Goal: Communication & Community: Answer question/provide support

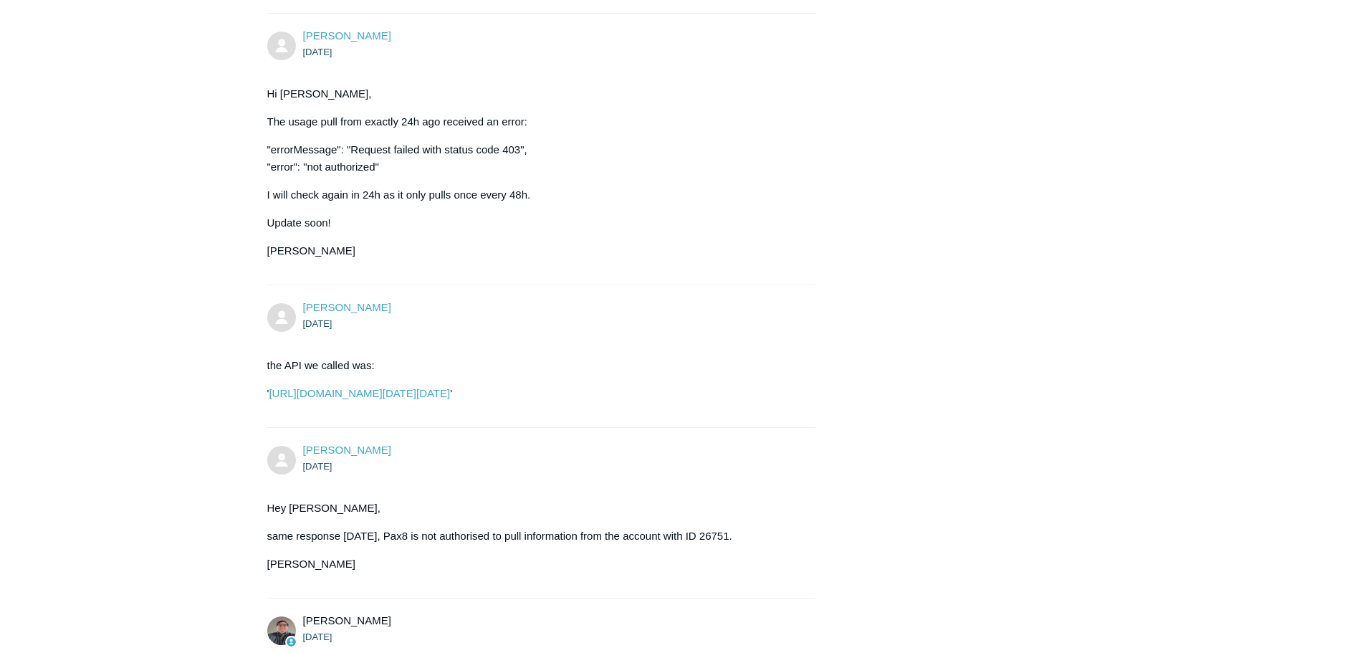
scroll to position [5947, 0]
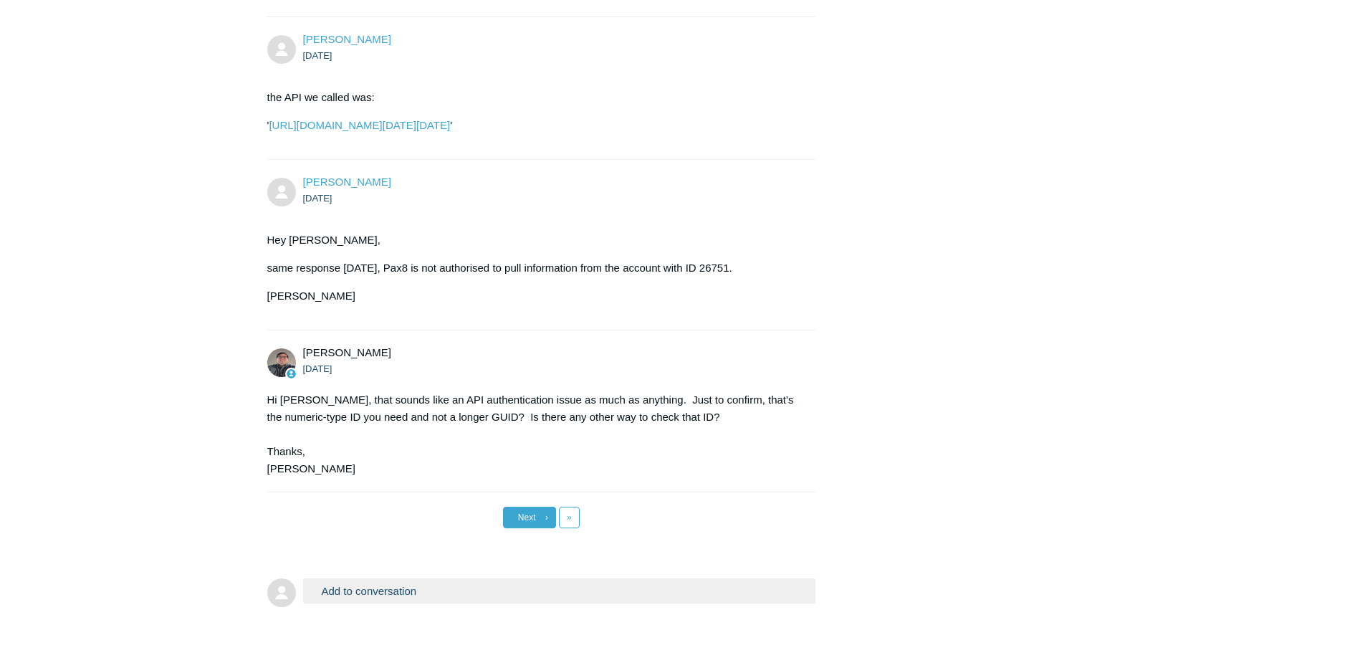
click at [543, 507] on link "Next ›" at bounding box center [529, 518] width 53 height 22
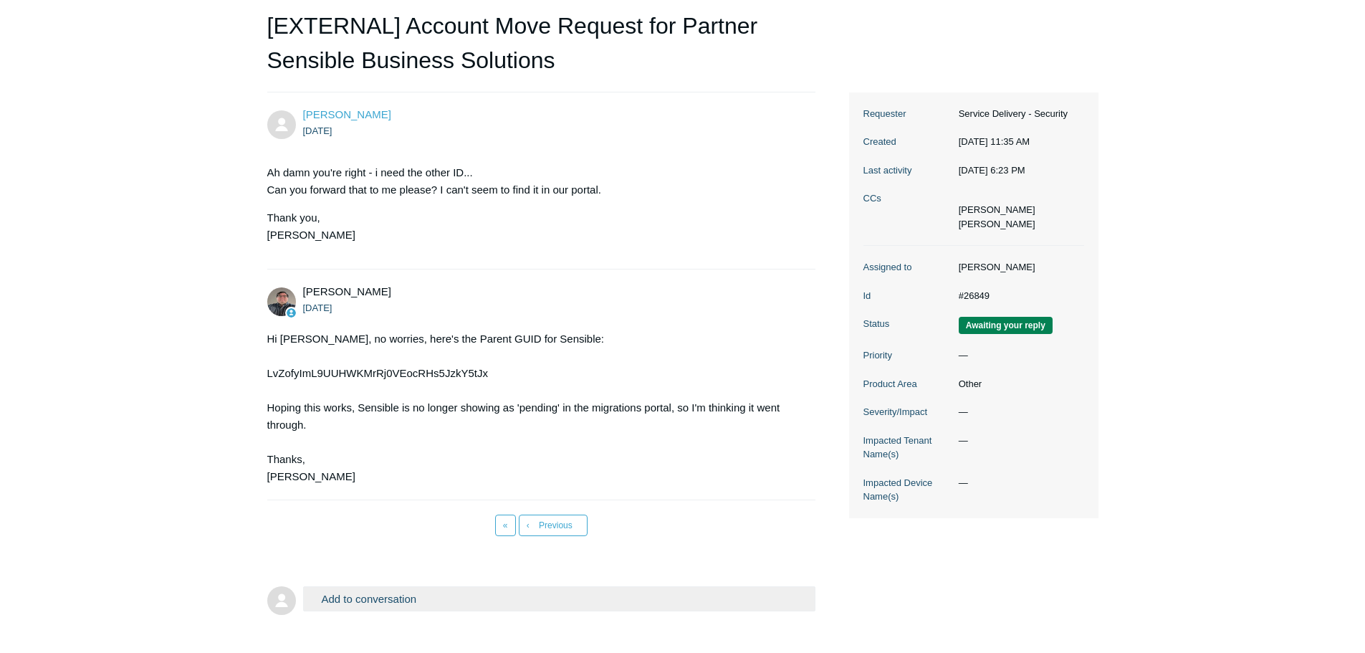
scroll to position [214, 0]
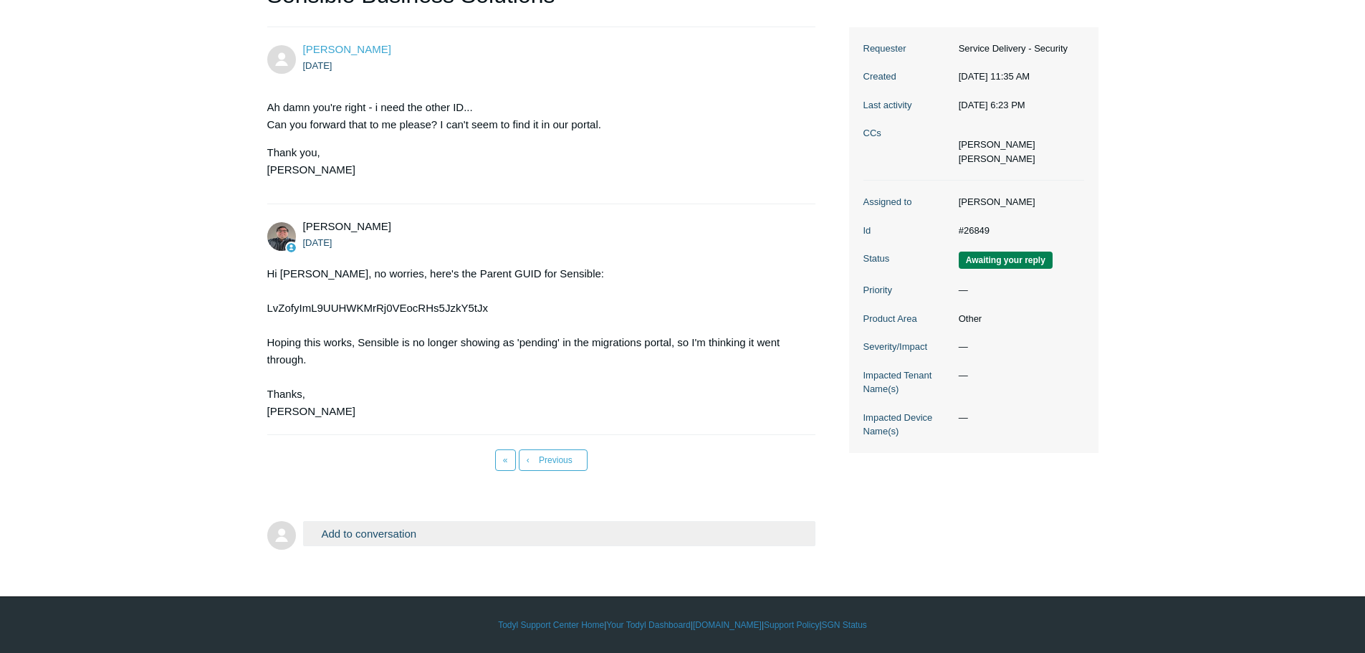
click at [395, 535] on button "Add to conversation" at bounding box center [559, 533] width 513 height 25
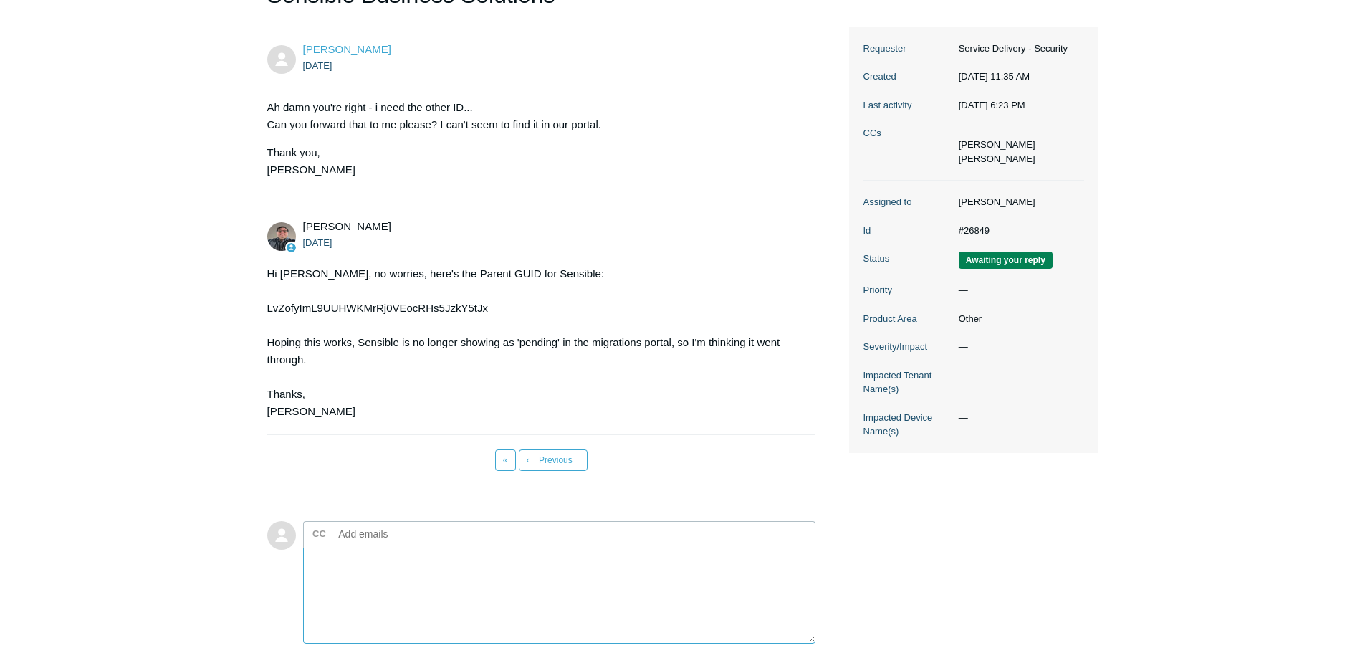
click at [367, 566] on textarea "Add your reply" at bounding box center [559, 596] width 513 height 97
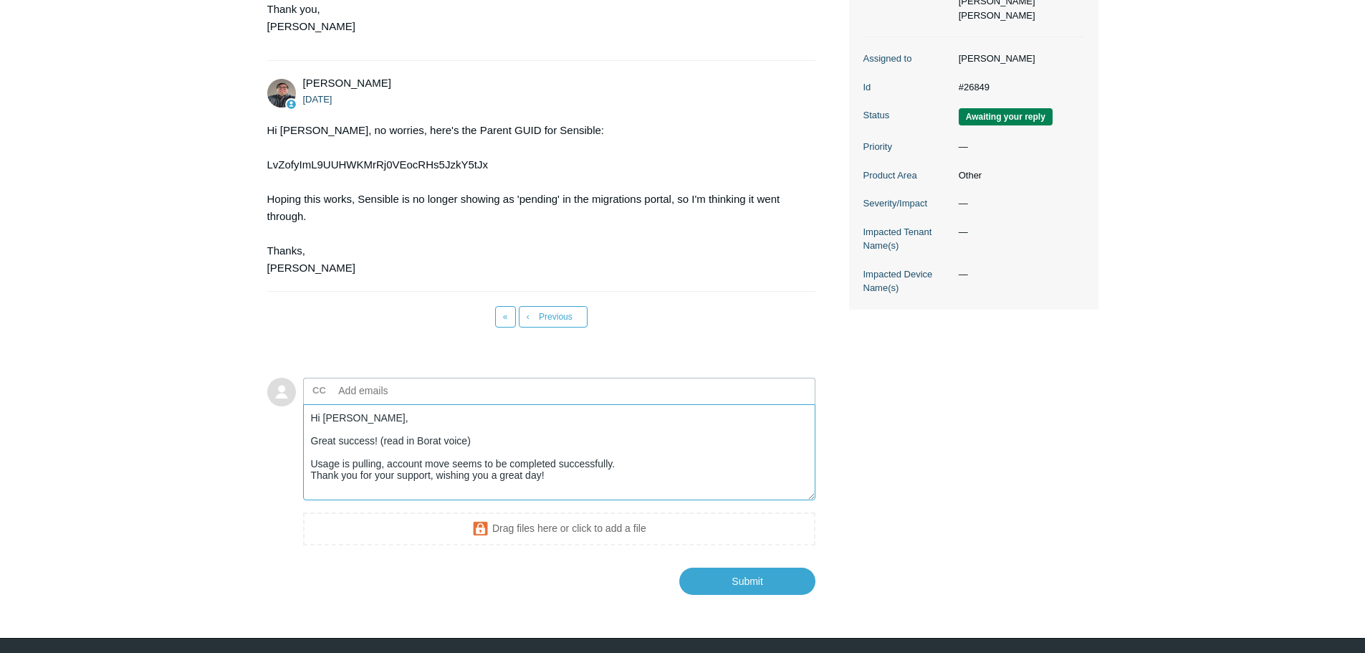
scroll to position [5, 0]
click at [625, 459] on textarea "Hi [PERSON_NAME], Great success! (read in Borat voice) Usage is pulling, accoun…" at bounding box center [559, 452] width 513 height 97
click at [380, 465] on textarea "Hi Matt, Great success! (read in Borat voice) Usage is pulling, account move se…" at bounding box center [559, 452] width 513 height 97
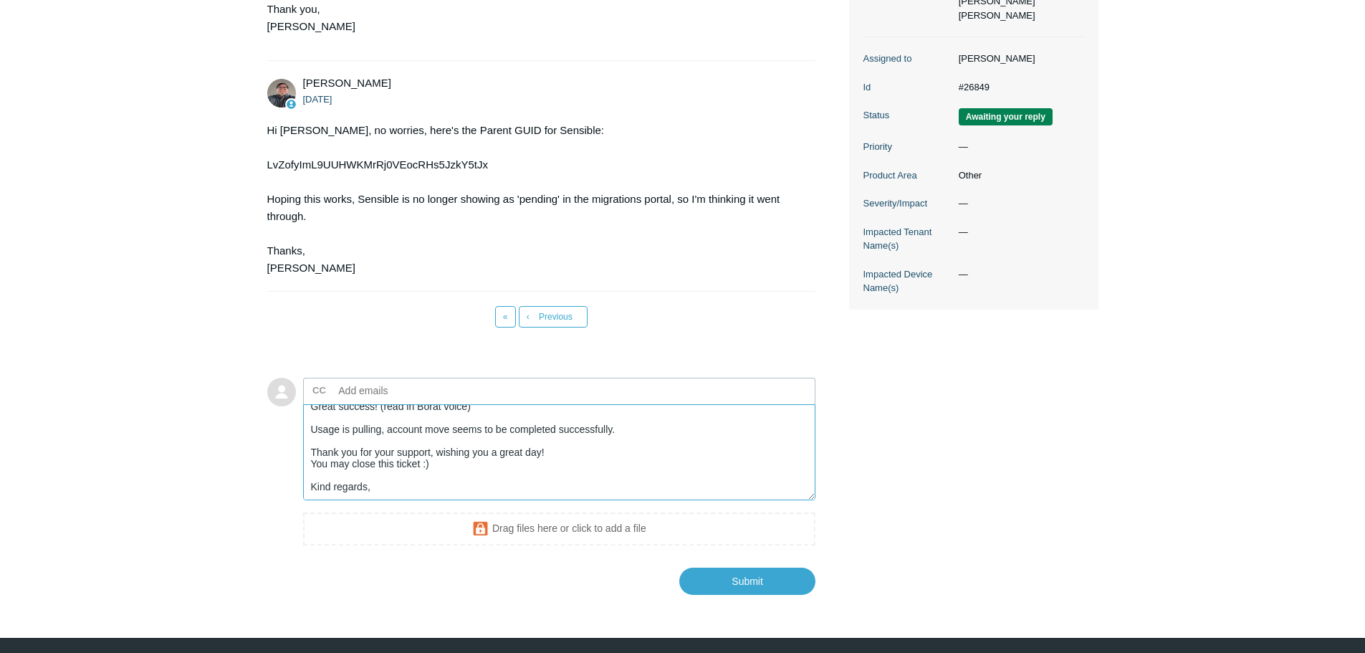
scroll to position [39, 0]
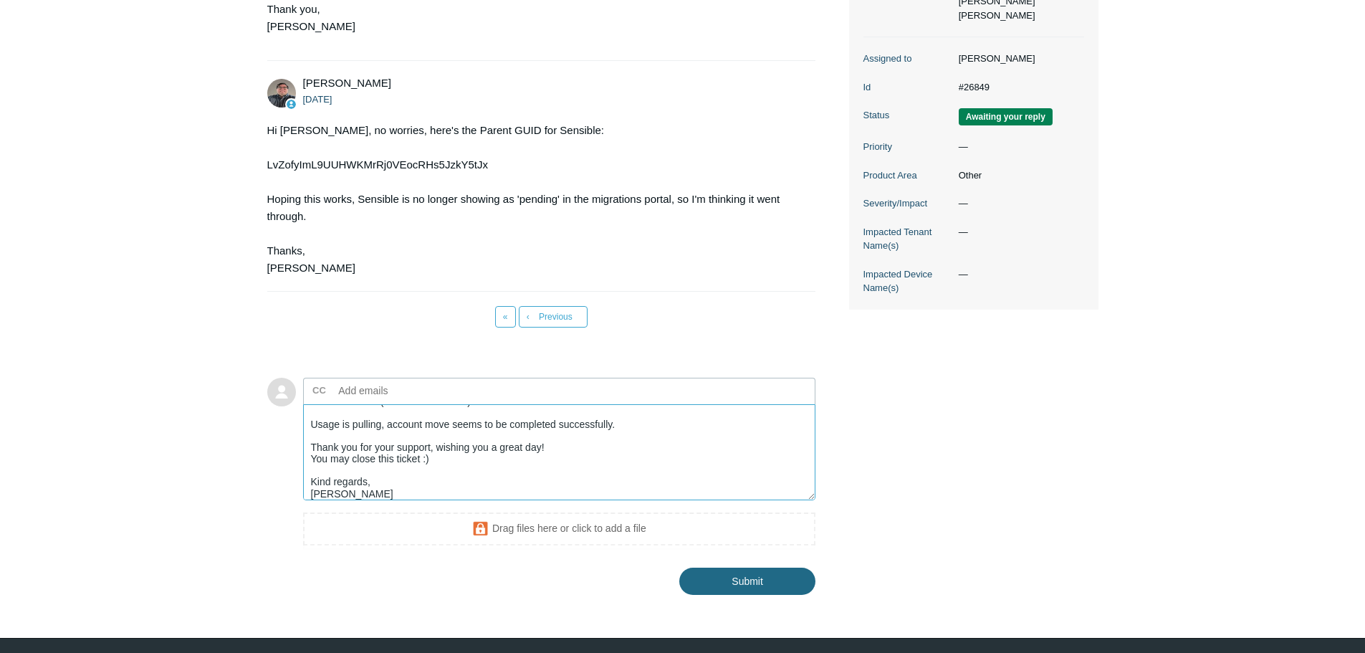
type textarea "Hi Matt, Great success! (read in Borat voice) Usage is pulling, account move se…"
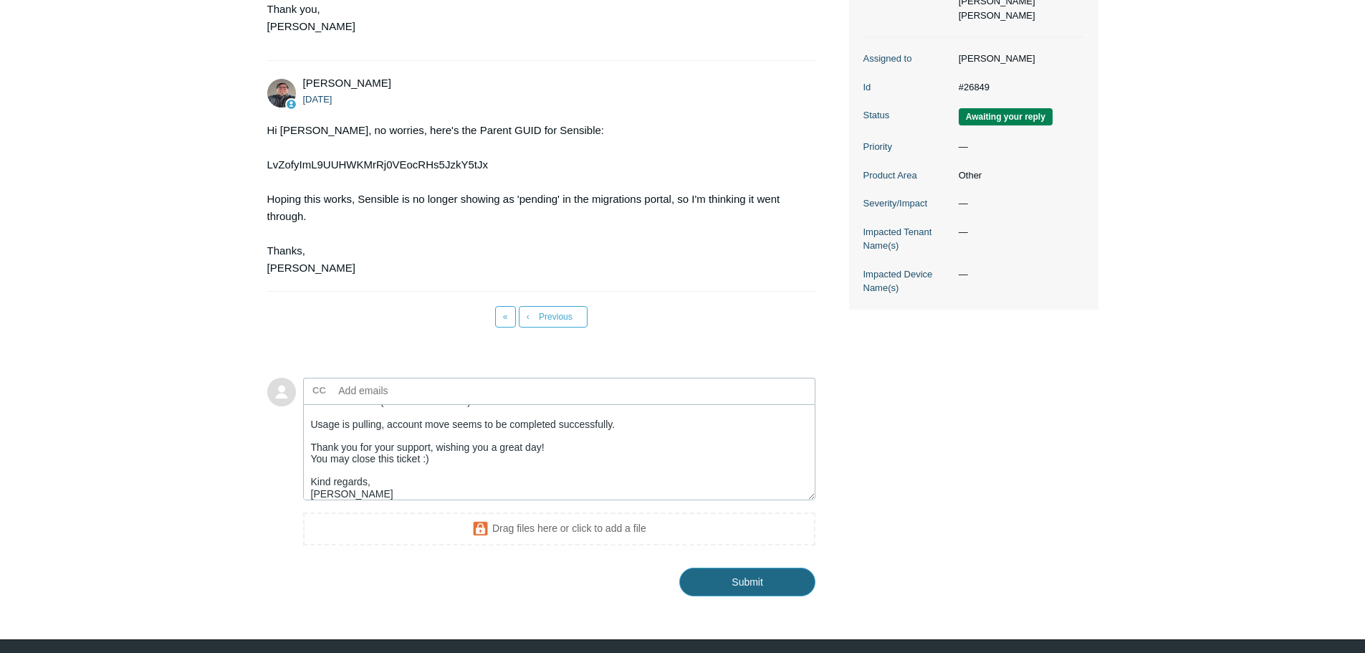
click at [785, 593] on input "Submit" at bounding box center [747, 582] width 136 height 29
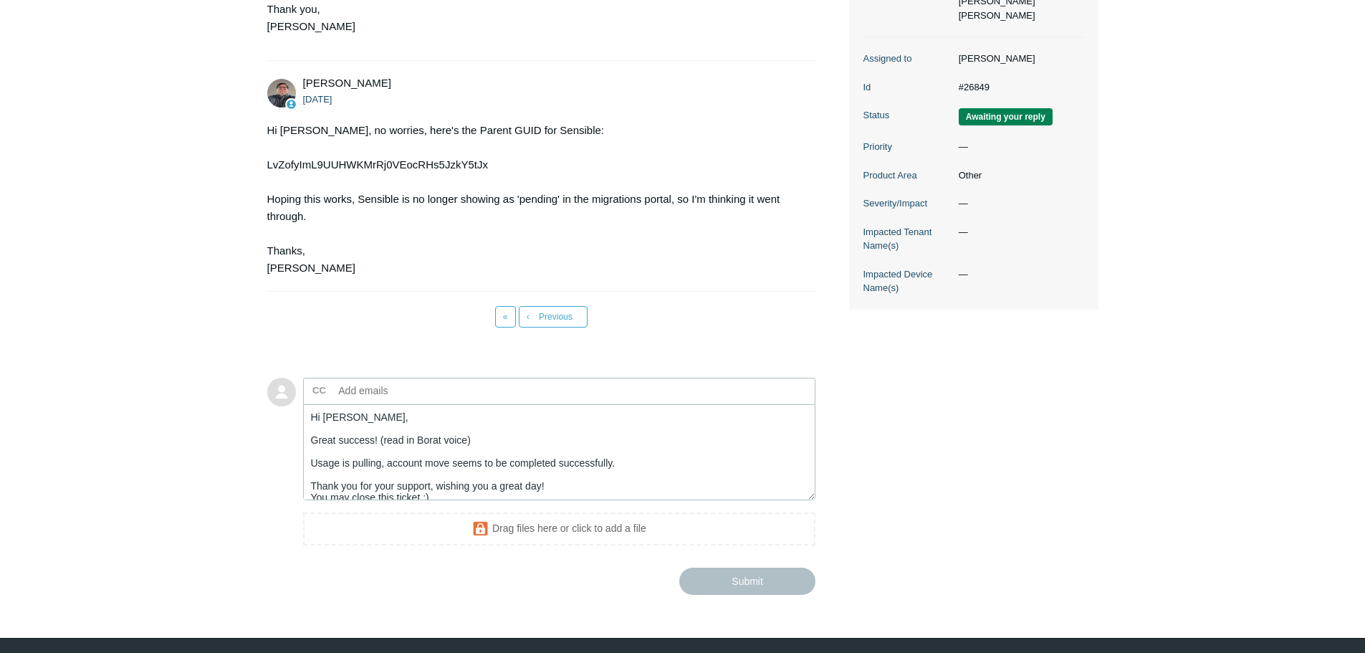
scroll to position [0, 0]
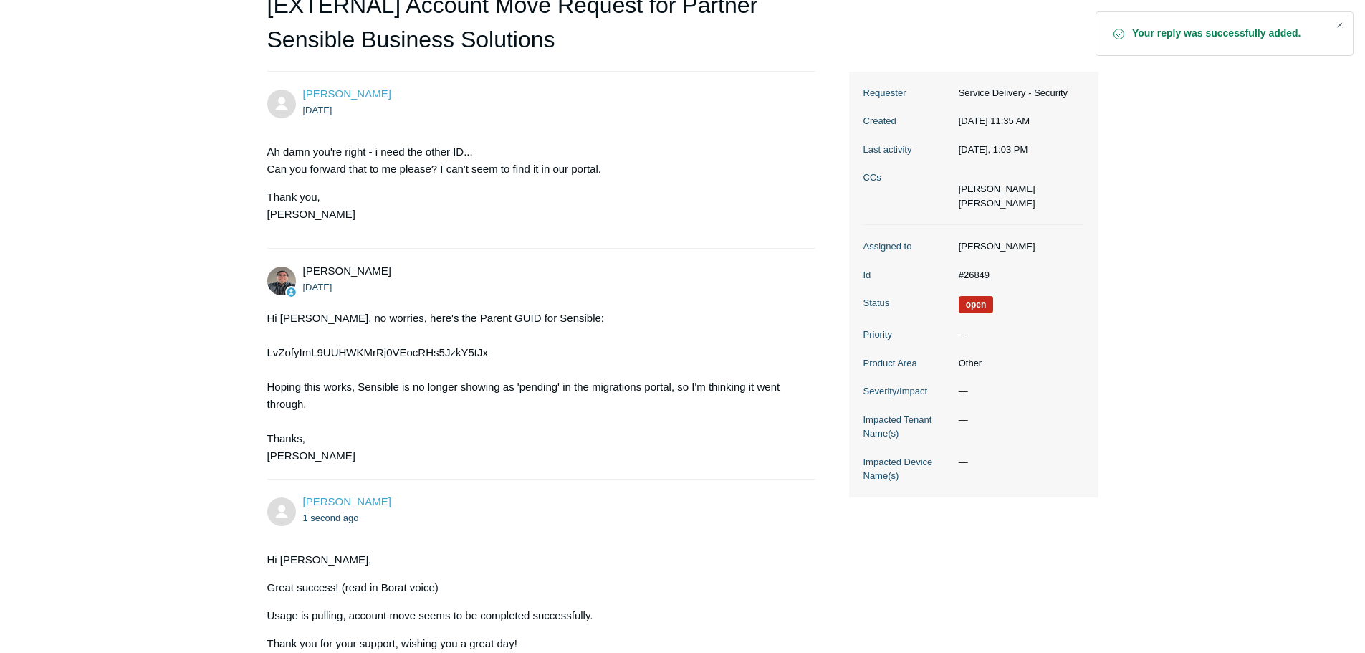
scroll to position [358, 0]
